Goal: Transaction & Acquisition: Purchase product/service

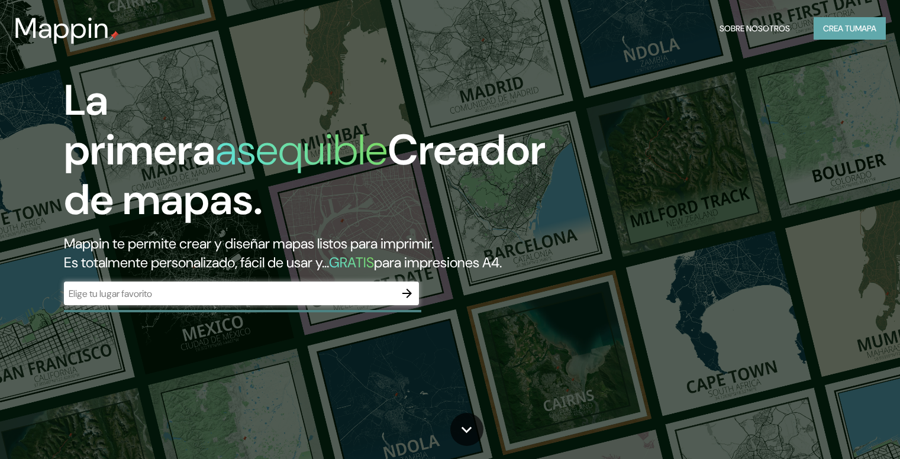
click at [853, 28] on font "Crea tu" at bounding box center [839, 28] width 32 height 11
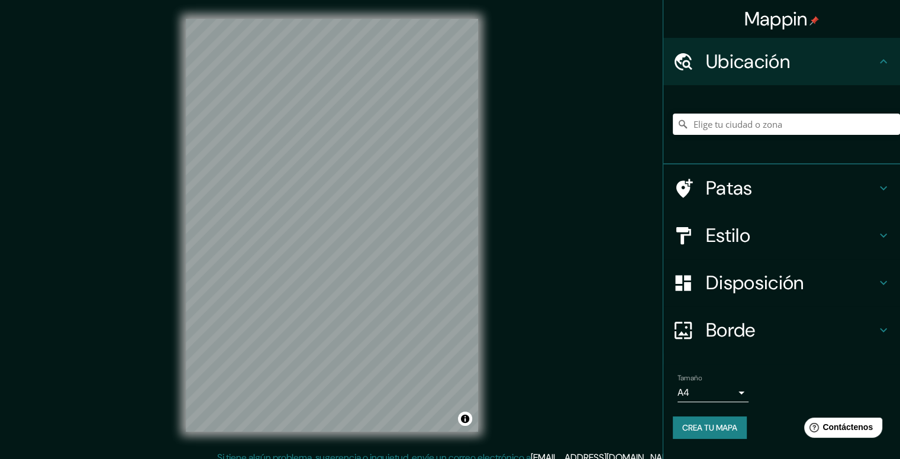
click at [779, 285] on font "Disposición" at bounding box center [755, 282] width 98 height 25
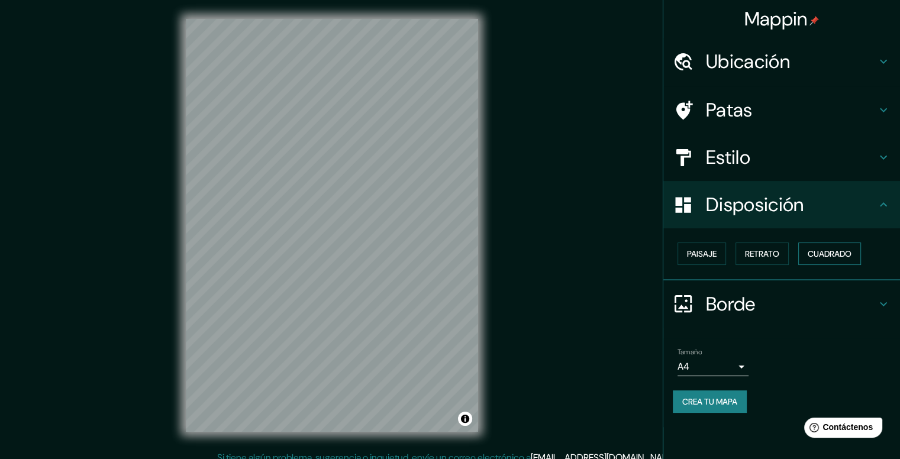
click at [821, 251] on font "Cuadrado" at bounding box center [830, 254] width 44 height 11
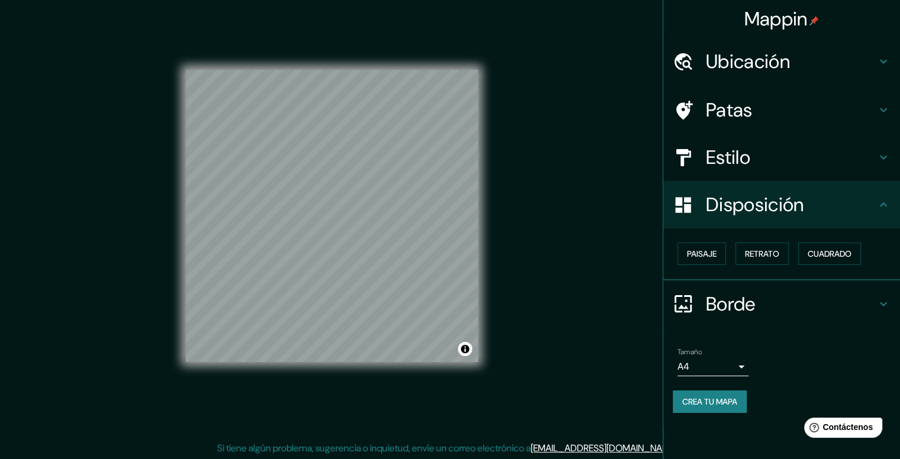
scroll to position [11, 0]
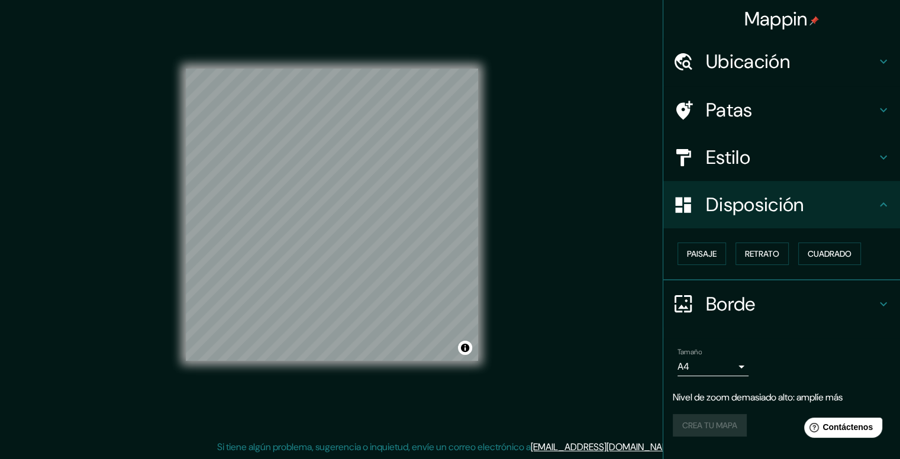
click at [774, 160] on h4 "Estilo" at bounding box center [791, 158] width 170 height 24
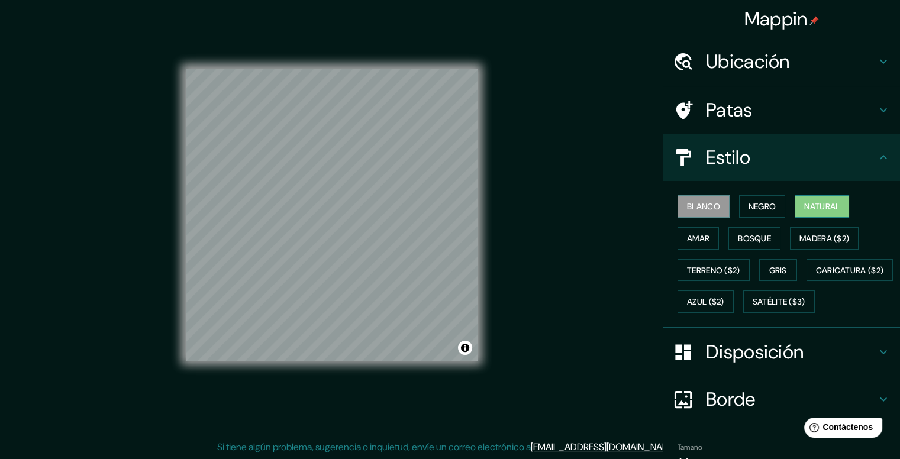
click at [833, 210] on font "Natural" at bounding box center [822, 206] width 36 height 11
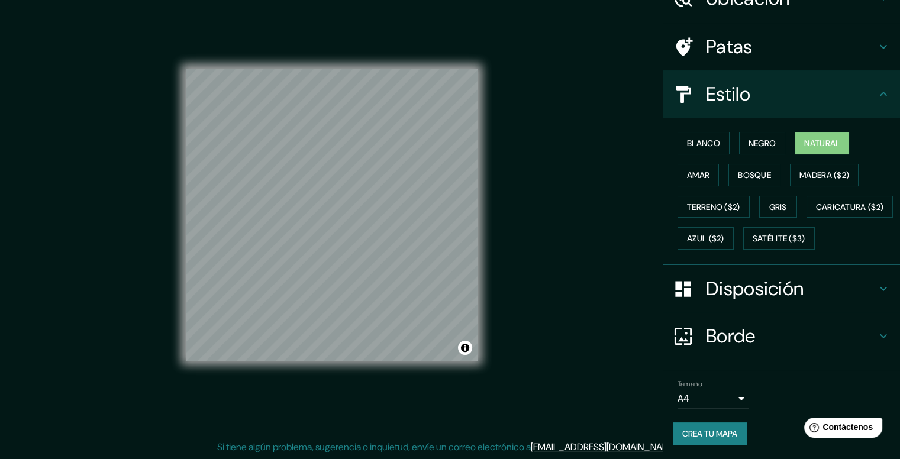
scroll to position [92, 0]
click at [709, 433] on font "Crea tu mapa" at bounding box center [709, 433] width 55 height 11
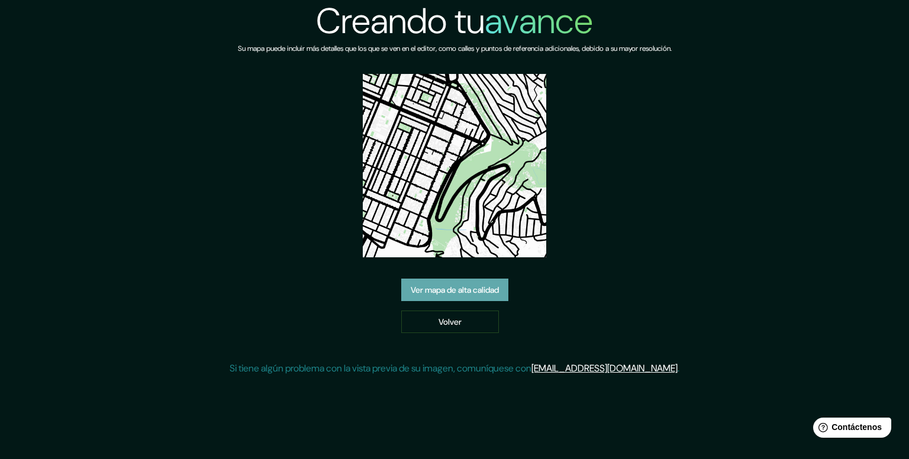
click at [474, 289] on font "Ver mapa de alta calidad" at bounding box center [455, 290] width 88 height 11
